Goal: Information Seeking & Learning: Learn about a topic

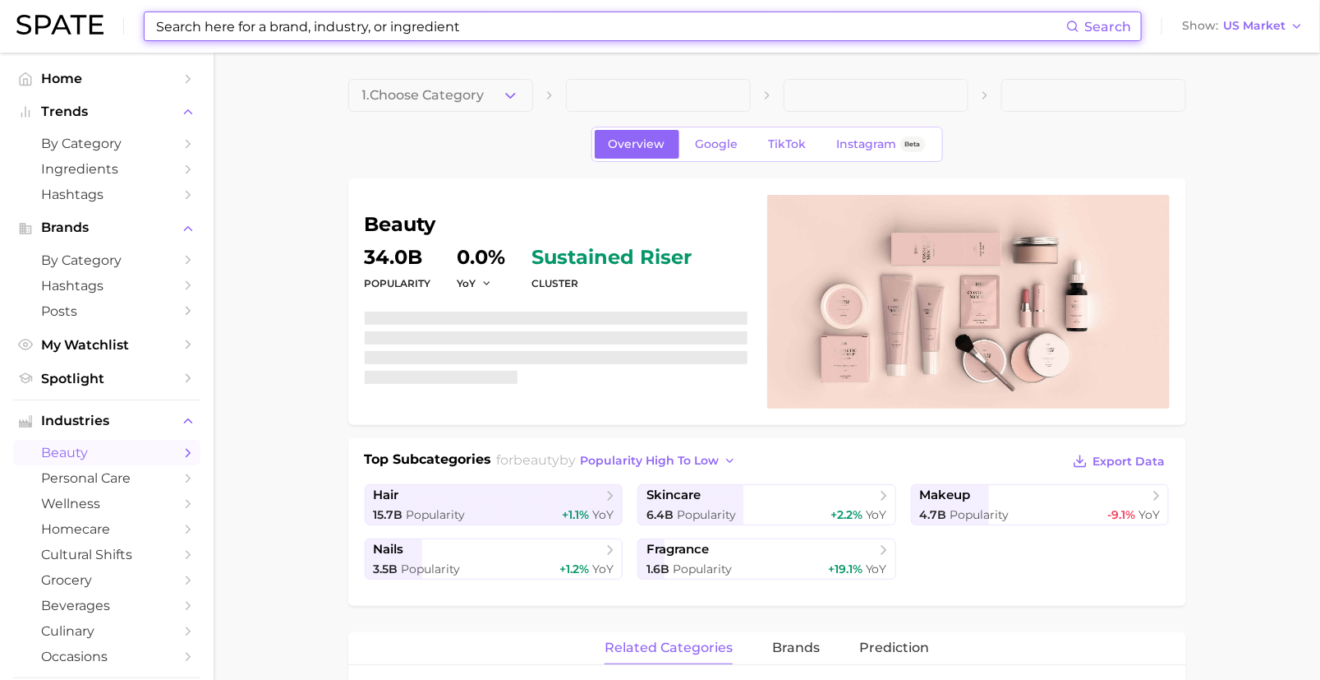
click at [333, 29] on input at bounding box center [610, 26] width 912 height 28
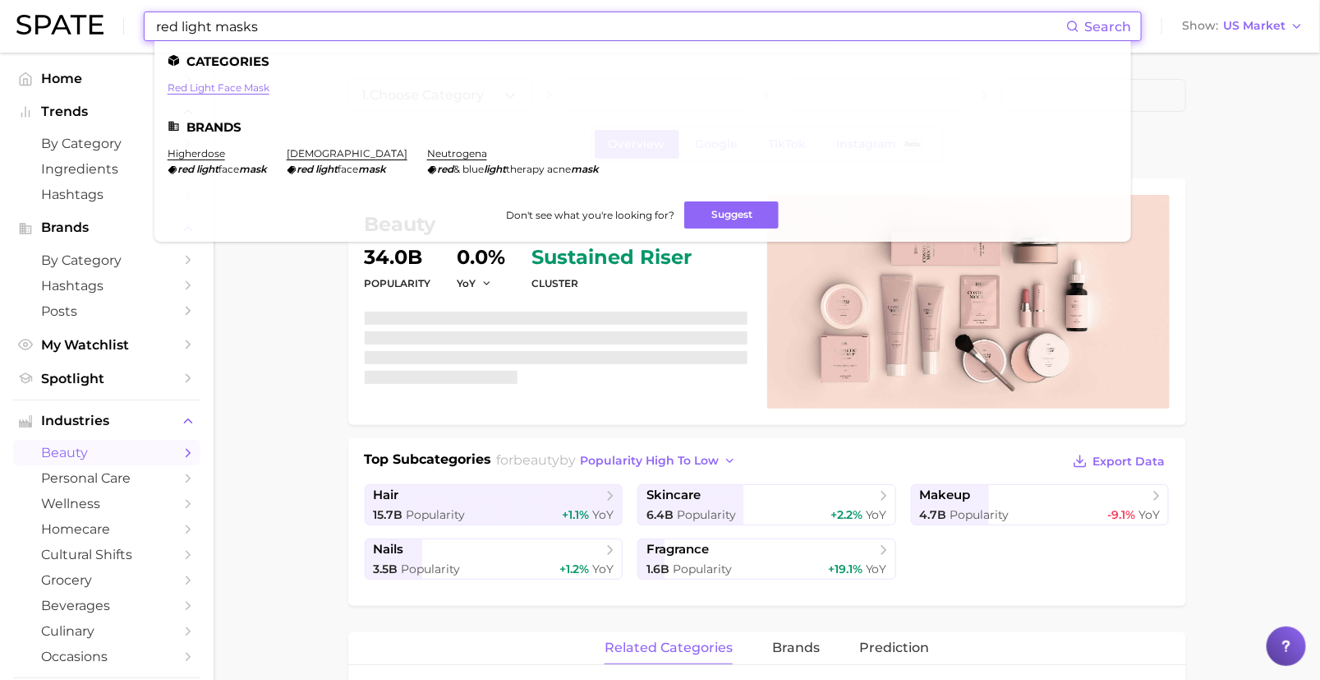
type input "red light masks"
click at [223, 93] on link "red light face mask" at bounding box center [219, 87] width 102 height 12
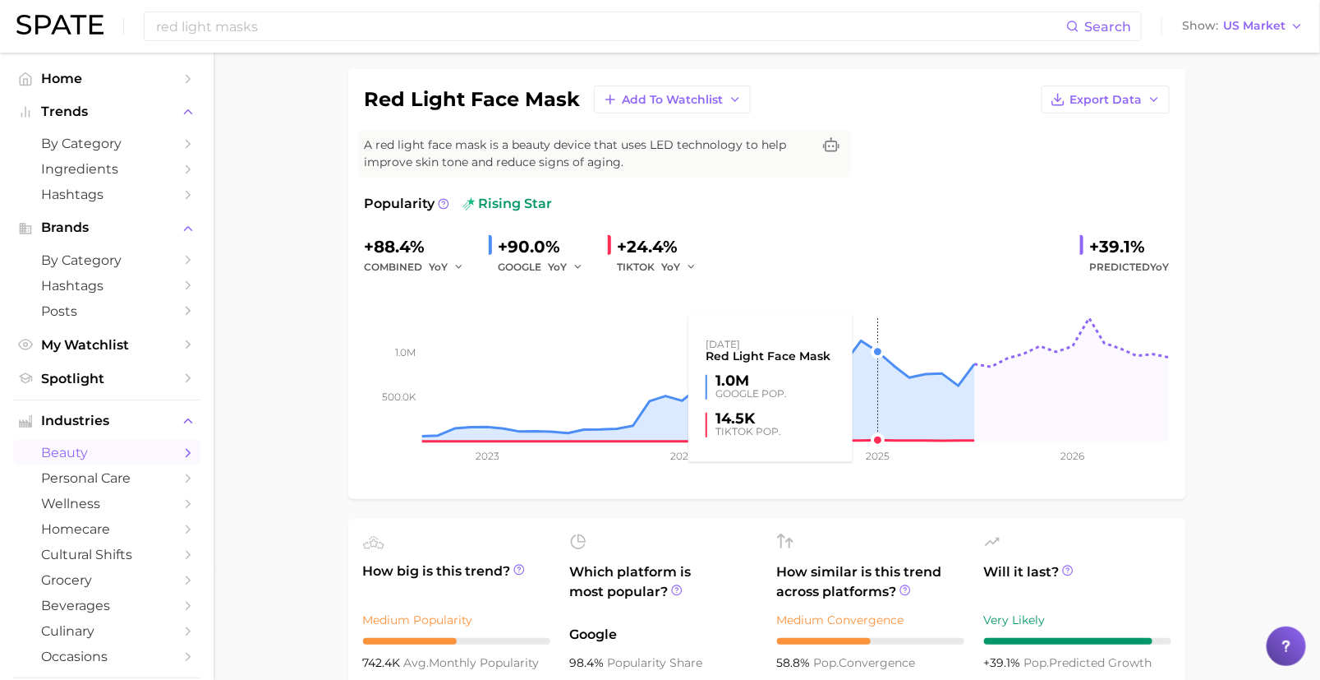
scroll to position [85, 0]
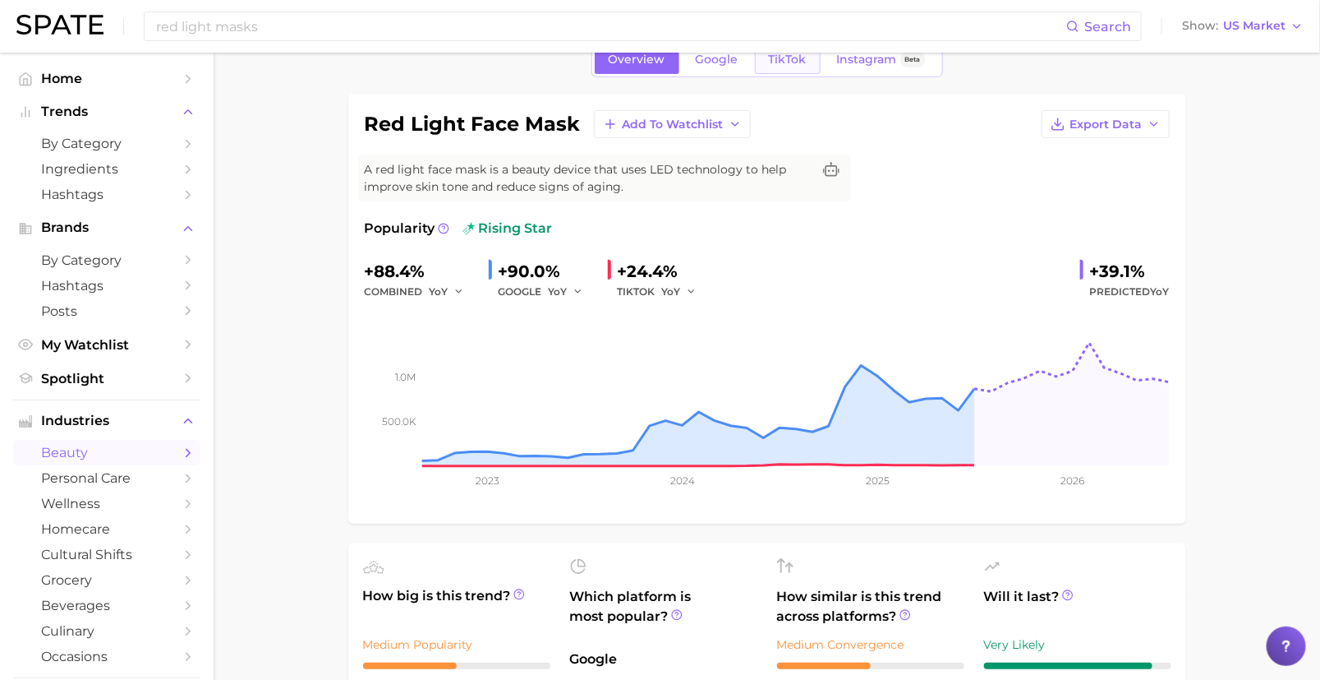
click at [772, 63] on span "TikTok" at bounding box center [788, 60] width 38 height 14
